Goal: Task Accomplishment & Management: Manage account settings

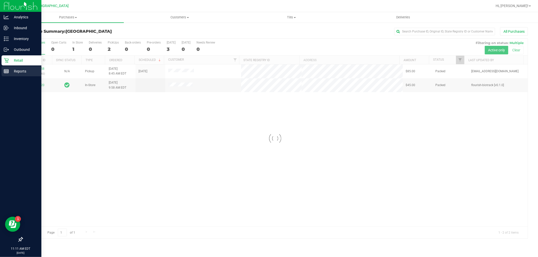
click at [26, 73] on p "Reports" at bounding box center [24, 71] width 30 height 6
click at [29, 71] on p "Reports" at bounding box center [24, 71] width 30 height 6
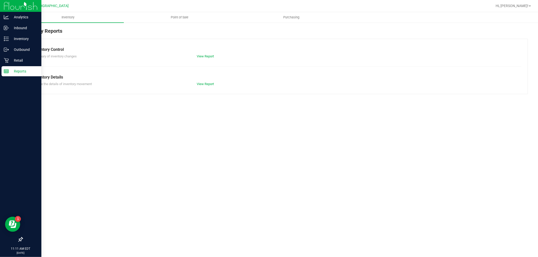
click at [298, 16] on span "Purchasing" at bounding box center [292, 17] width 30 height 5
click at [181, 18] on span "Point of Sale" at bounding box center [179, 17] width 31 height 5
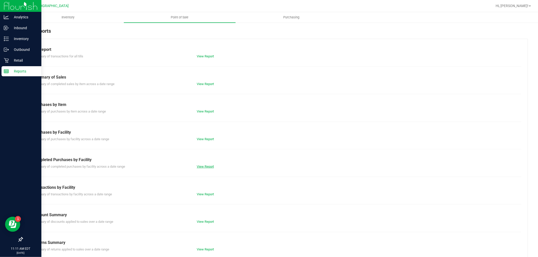
click at [209, 168] on link "View Report" at bounding box center [205, 167] width 17 height 4
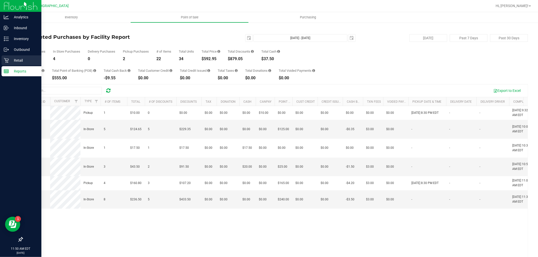
click at [3, 62] on div "Retail" at bounding box center [22, 60] width 40 height 10
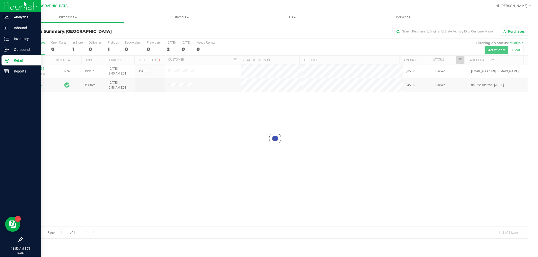
click at [132, 184] on div at bounding box center [274, 139] width 505 height 200
click at [13, 68] on div "Reports" at bounding box center [22, 71] width 40 height 10
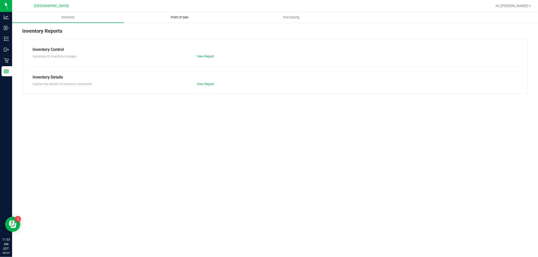
click at [169, 17] on span "Point of Sale" at bounding box center [179, 17] width 31 height 5
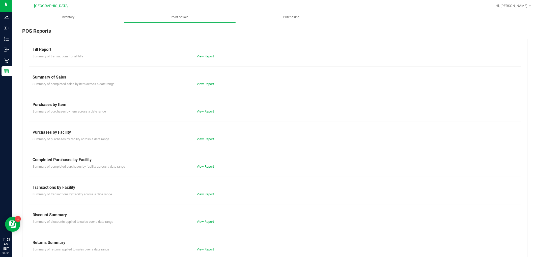
click at [207, 168] on link "View Report" at bounding box center [205, 167] width 17 height 4
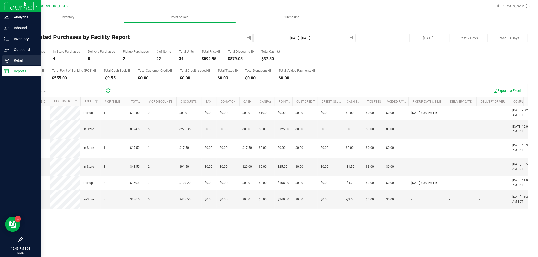
click at [1, 61] on link "Retail" at bounding box center [20, 60] width 41 height 11
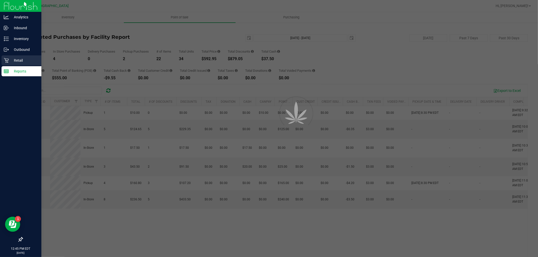
click at [10, 59] on p "Retail" at bounding box center [24, 60] width 30 height 6
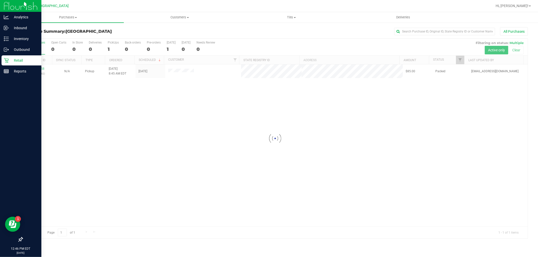
click at [128, 128] on div at bounding box center [274, 139] width 505 height 200
click at [6, 72] on line at bounding box center [6, 72] width 0 height 3
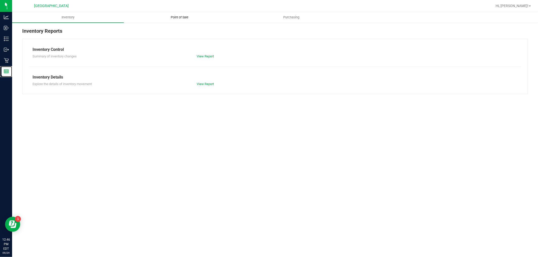
click at [182, 18] on span "Point of Sale" at bounding box center [179, 17] width 31 height 5
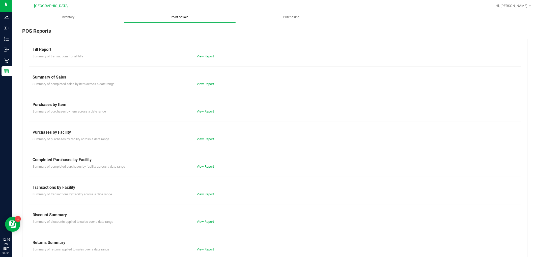
click at [203, 165] on link "View Report" at bounding box center [205, 167] width 17 height 4
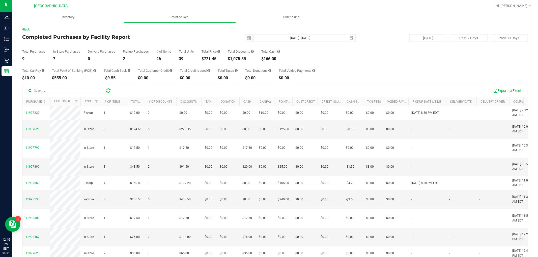
scroll to position [28, 0]
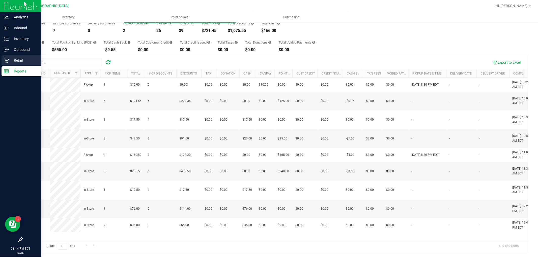
click at [9, 62] on p "Retail" at bounding box center [24, 60] width 30 height 6
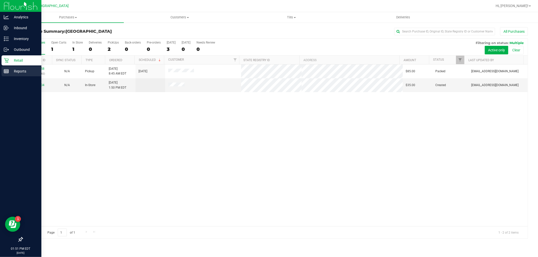
click at [18, 70] on p "Reports" at bounding box center [24, 71] width 30 height 6
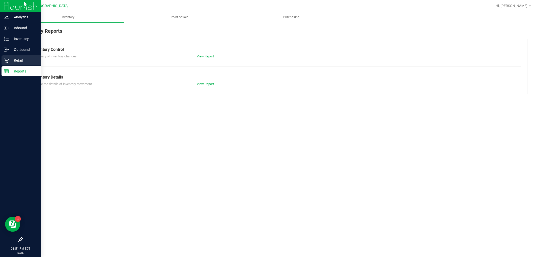
click at [25, 62] on p "Retail" at bounding box center [24, 60] width 30 height 6
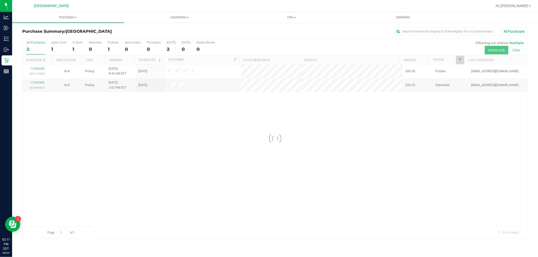
click at [35, 83] on div at bounding box center [274, 139] width 505 height 200
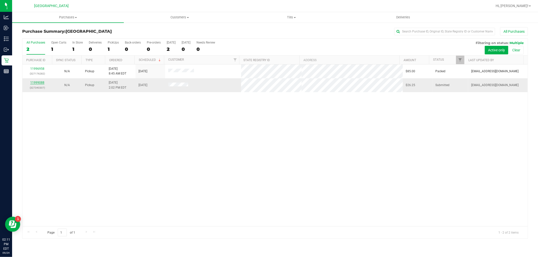
click at [36, 84] on link "11999088" at bounding box center [37, 83] width 14 height 4
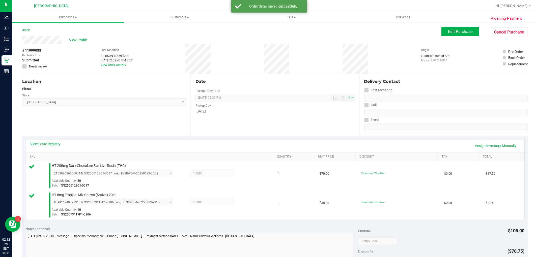
scroll to position [185, 0]
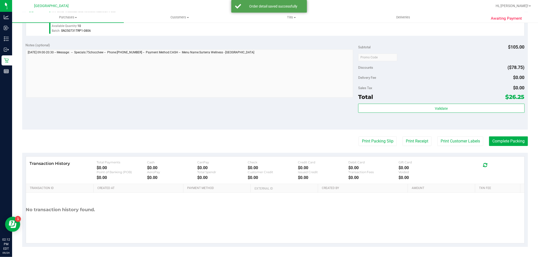
click at [462, 150] on purchase-details "Back Edit Purchase Cancel Purchase View Profile # 11999088 BioTrack ID: - Submi…" at bounding box center [274, 45] width 505 height 404
click at [454, 144] on button "Print Customer Labels" at bounding box center [460, 142] width 46 height 10
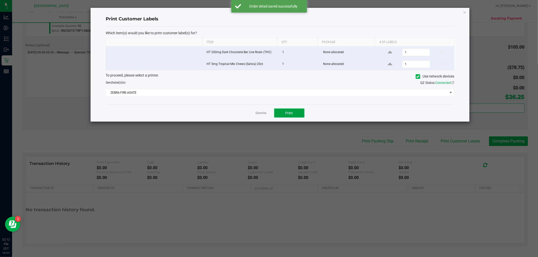
click at [293, 115] on button "Print" at bounding box center [289, 113] width 30 height 9
click at [256, 112] on link "Dismiss" at bounding box center [261, 113] width 11 height 4
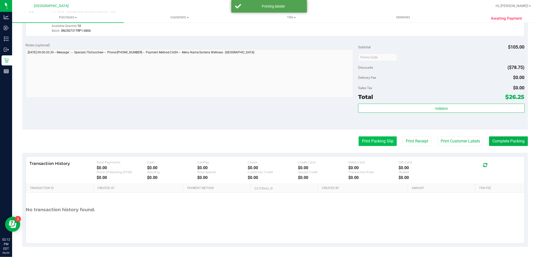
click at [370, 144] on button "Print Packing Slip" at bounding box center [377, 142] width 38 height 10
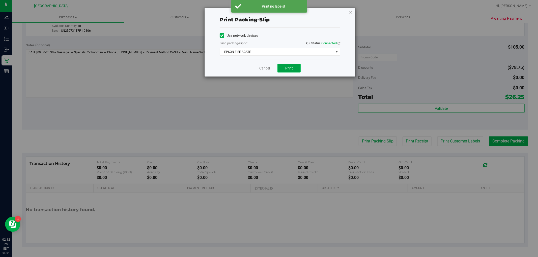
click at [286, 66] on button "Print" at bounding box center [288, 68] width 23 height 9
click at [262, 69] on link "Cancel" at bounding box center [264, 68] width 11 height 5
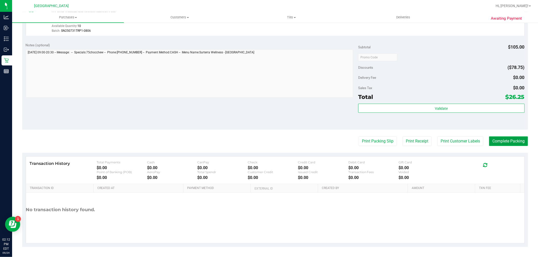
click at [507, 144] on button "Complete Packing" at bounding box center [508, 142] width 39 height 10
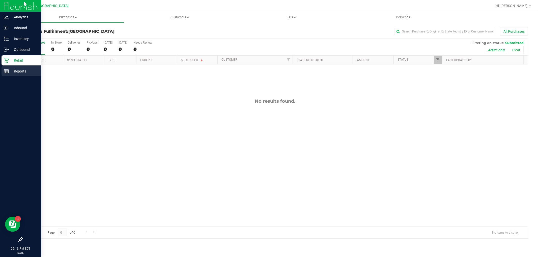
click at [4, 76] on div "Reports" at bounding box center [22, 71] width 40 height 10
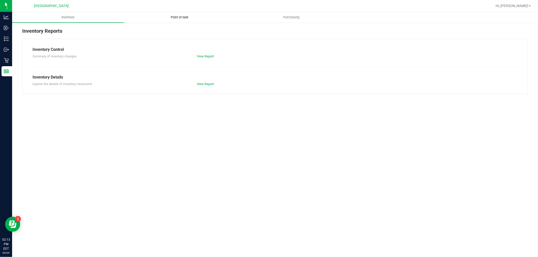
click at [186, 15] on span "Point of Sale" at bounding box center [179, 17] width 31 height 5
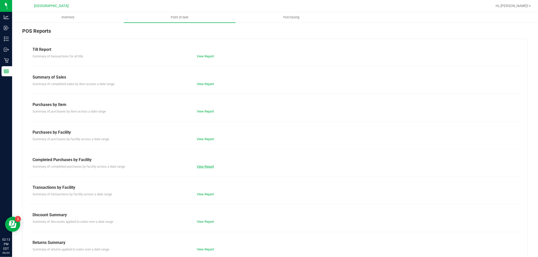
click at [209, 168] on link "View Report" at bounding box center [205, 167] width 17 height 4
